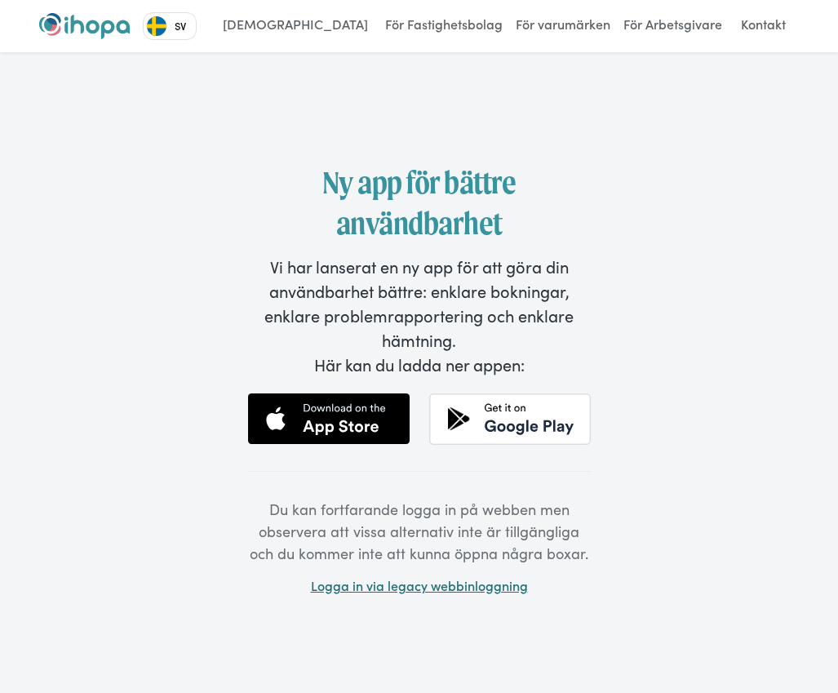
click at [418, 585] on link "Logga in via legacy webbinloggning" at bounding box center [419, 586] width 217 height 18
